Goal: Navigation & Orientation: Find specific page/section

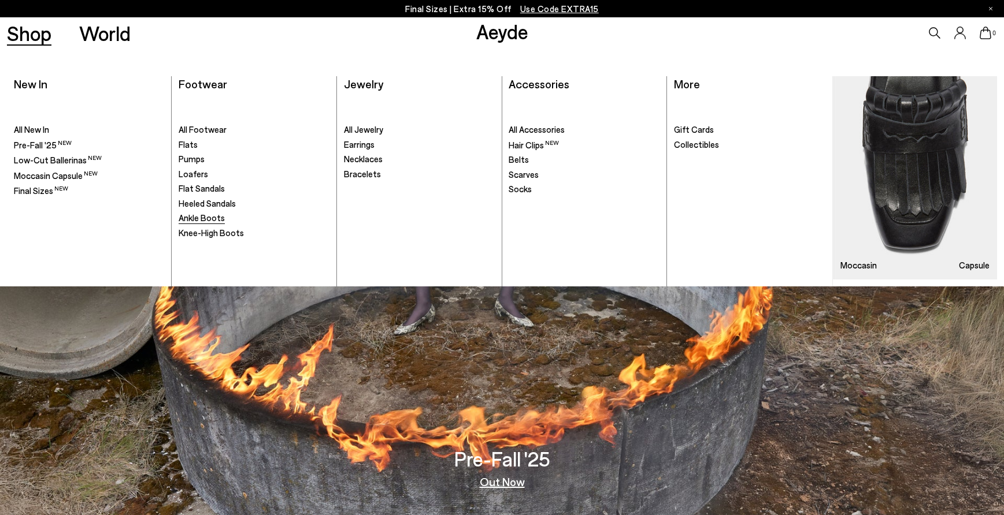
click at [216, 219] on span "Ankle Boots" at bounding box center [202, 218] width 46 height 10
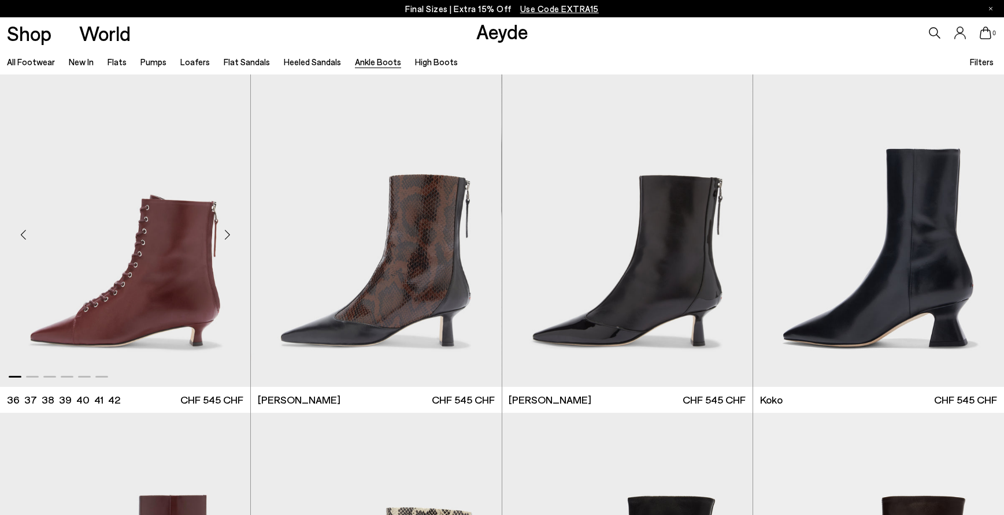
scroll to position [578, 0]
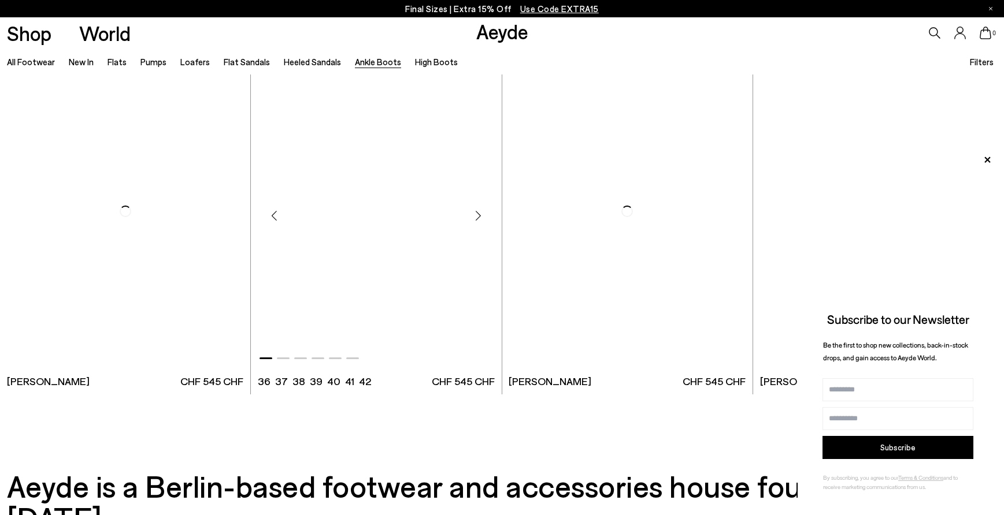
scroll to position [2716, 0]
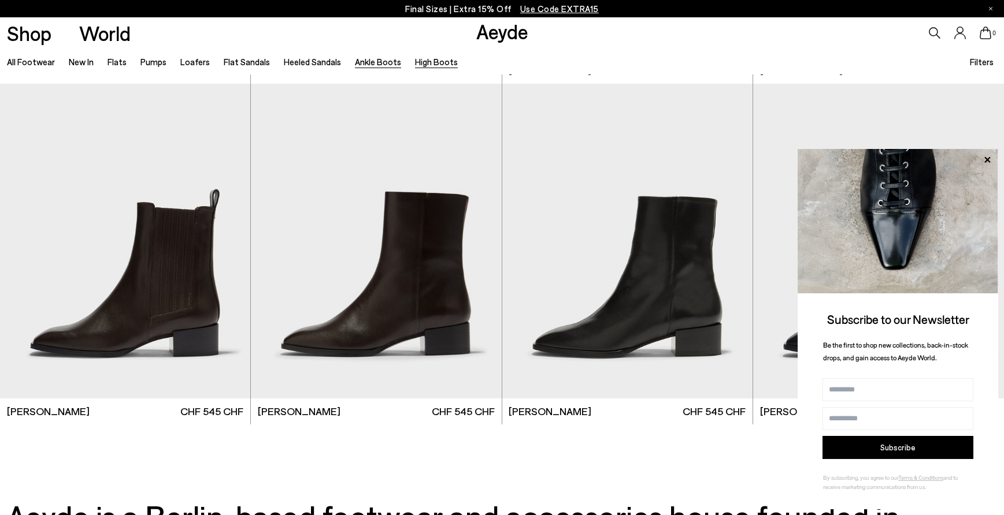
click at [415, 61] on link "High Boots" at bounding box center [436, 62] width 43 height 10
